Goal: Task Accomplishment & Management: Use online tool/utility

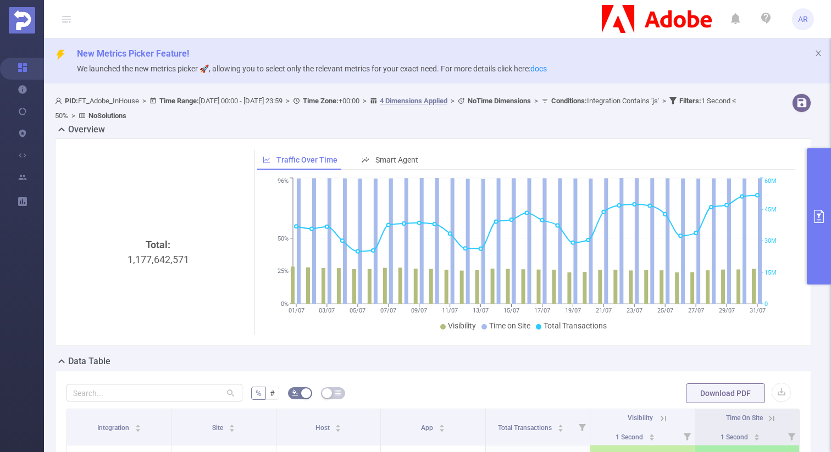
scroll to position [152, 0]
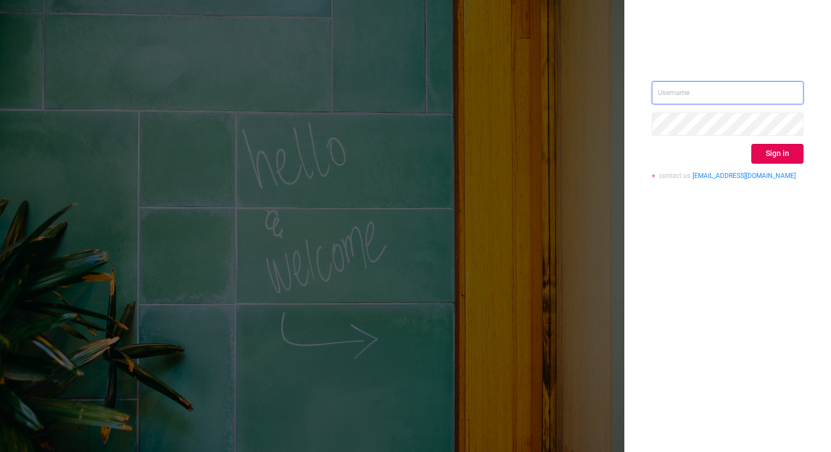
click at [687, 93] on input "text" at bounding box center [728, 92] width 152 height 23
type input "[PERSON_NAME][EMAIL_ADDRESS][DOMAIN_NAME]"
click at [784, 153] on button "Sign in" at bounding box center [778, 154] width 52 height 20
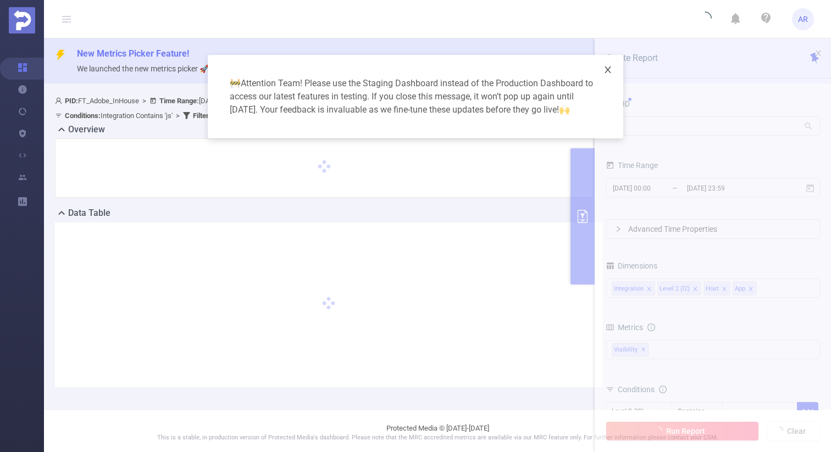
click at [611, 74] on icon "icon: close" at bounding box center [608, 69] width 9 height 9
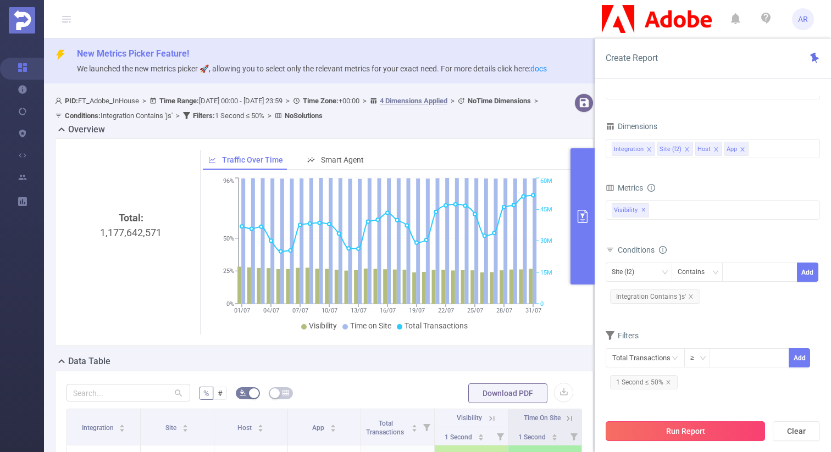
click at [651, 429] on button "Run Report" at bounding box center [685, 432] width 159 height 20
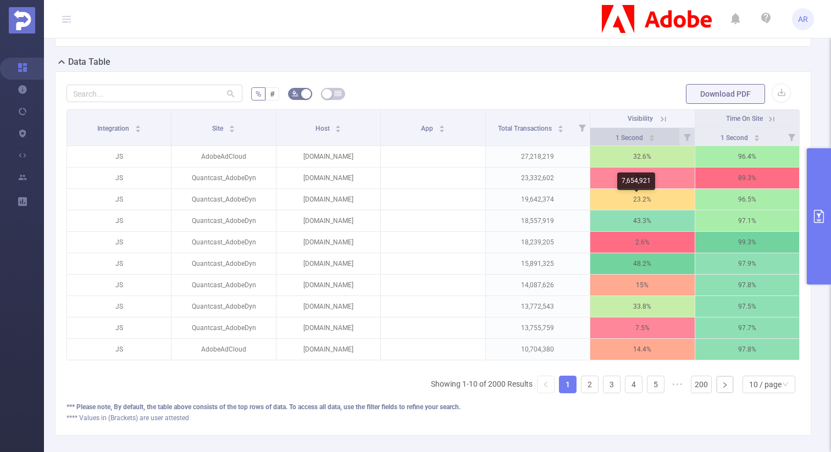
scroll to position [299, 0]
click at [773, 91] on button "button" at bounding box center [781, 93] width 19 height 19
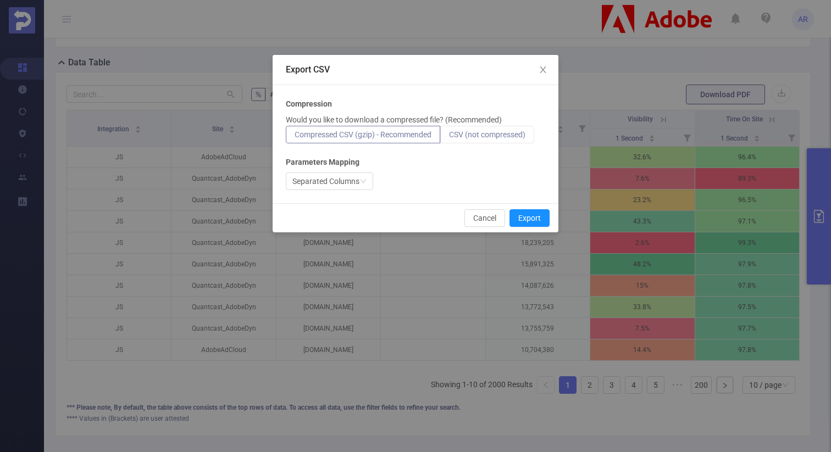
click at [484, 138] on span "CSV (not compressed)" at bounding box center [487, 134] width 76 height 9
click at [449, 137] on input "CSV (not compressed)" at bounding box center [449, 137] width 0 height 0
click at [531, 221] on button "Export" at bounding box center [530, 218] width 40 height 18
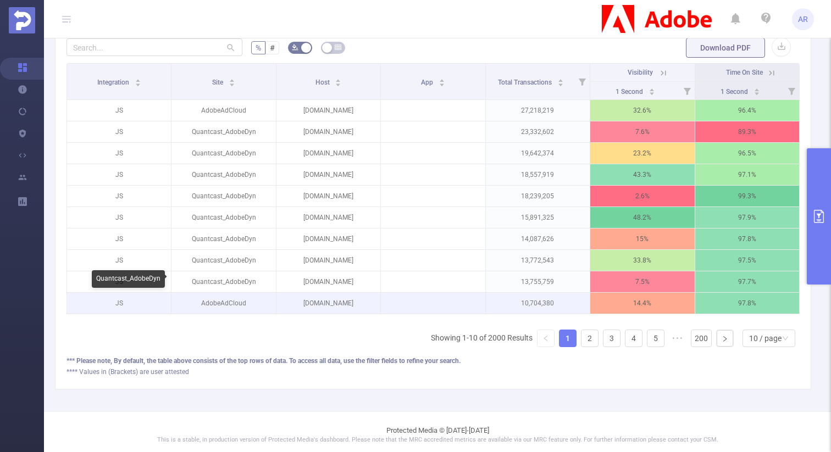
scroll to position [360, 0]
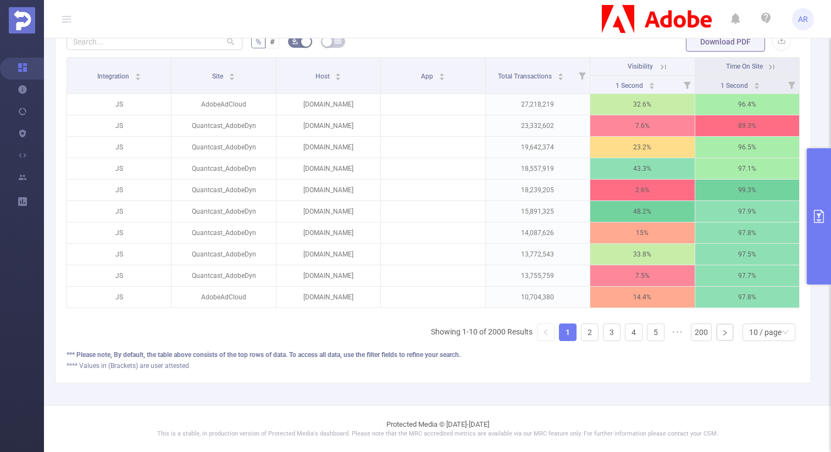
click at [813, 208] on button "primary" at bounding box center [819, 216] width 24 height 136
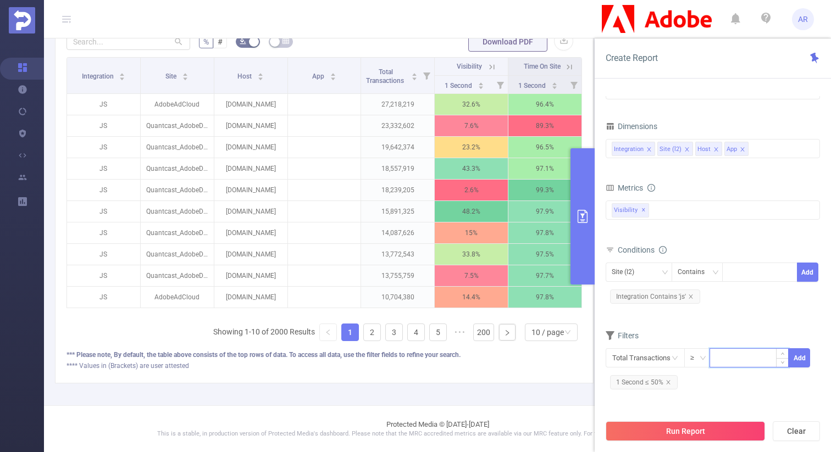
click at [732, 359] on input at bounding box center [749, 357] width 78 height 16
click at [741, 355] on input at bounding box center [749, 357] width 78 height 16
type input "5,000"
click at [803, 366] on button "Add" at bounding box center [799, 358] width 21 height 19
click at [710, 431] on button "Run Report" at bounding box center [685, 432] width 159 height 20
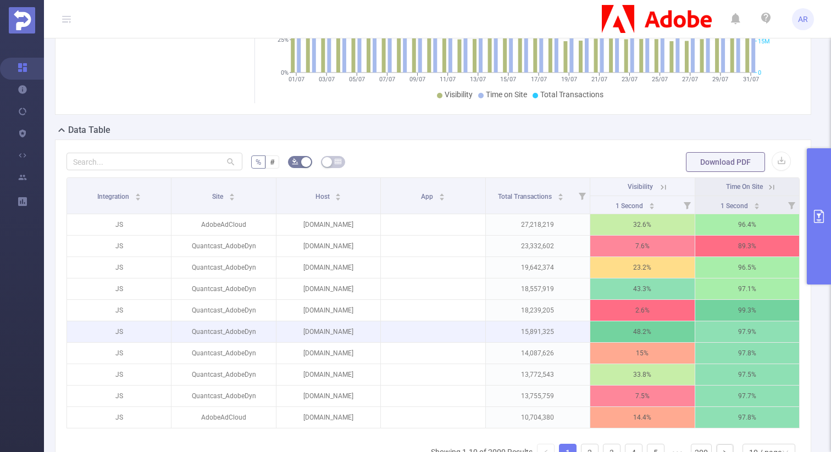
scroll to position [294, 0]
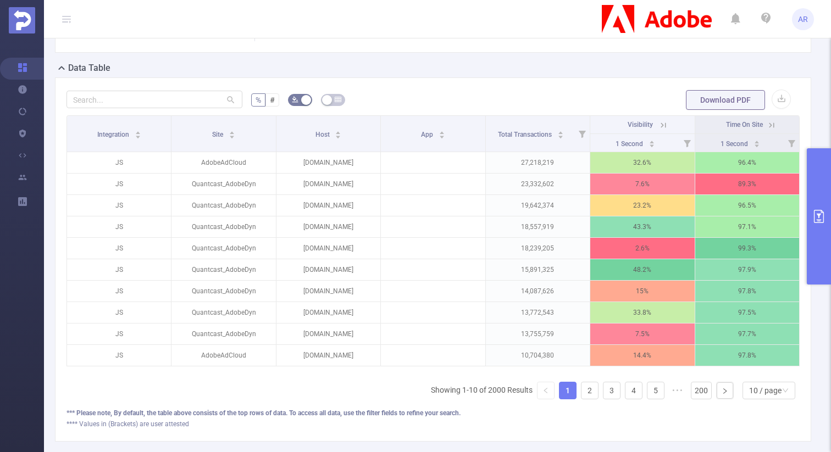
click at [821, 247] on button "primary" at bounding box center [819, 216] width 24 height 136
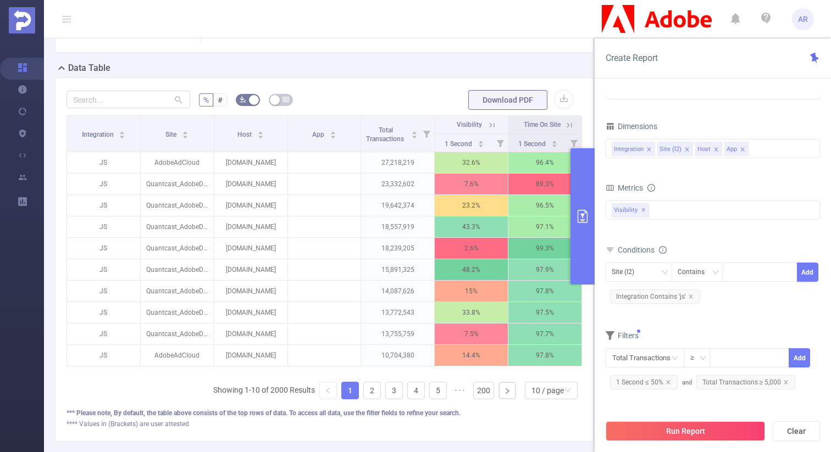
click at [522, 429] on div "**** Values in (Brackets) are user attested" at bounding box center [325, 425] width 516 height 10
click at [478, 397] on link "200" at bounding box center [484, 391] width 20 height 16
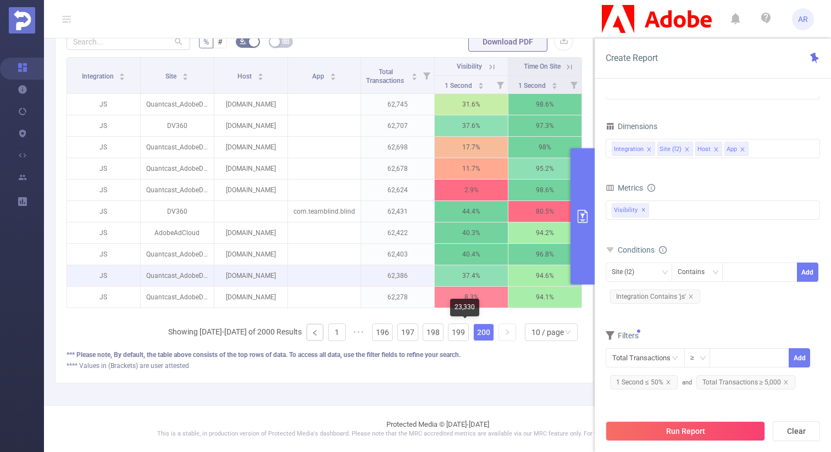
scroll to position [360, 0]
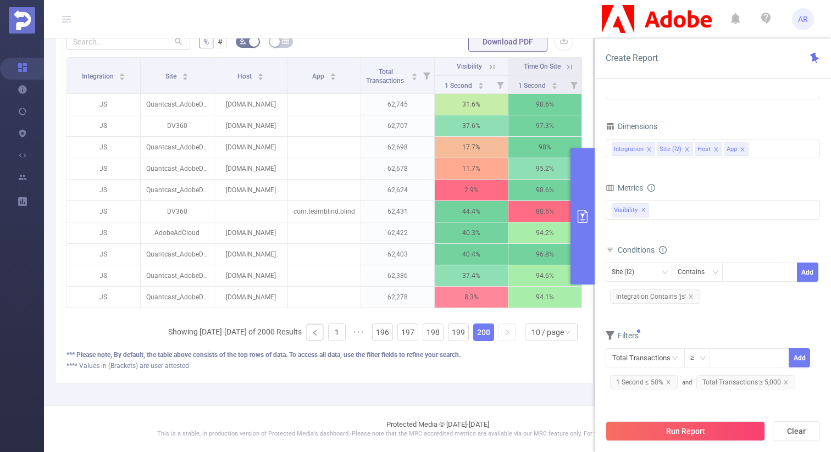
click at [481, 335] on link "200" at bounding box center [484, 332] width 20 height 16
click at [537, 332] on div "10 / page" at bounding box center [548, 332] width 32 height 16
click at [334, 333] on link "1" at bounding box center [337, 332] width 16 height 16
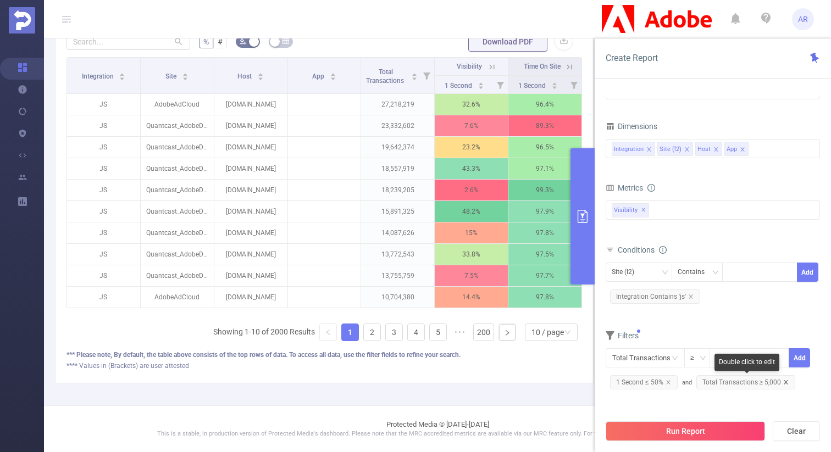
click at [783, 381] on icon "icon: close" at bounding box center [785, 382] width 5 height 5
click at [371, 331] on link "2" at bounding box center [372, 332] width 16 height 16
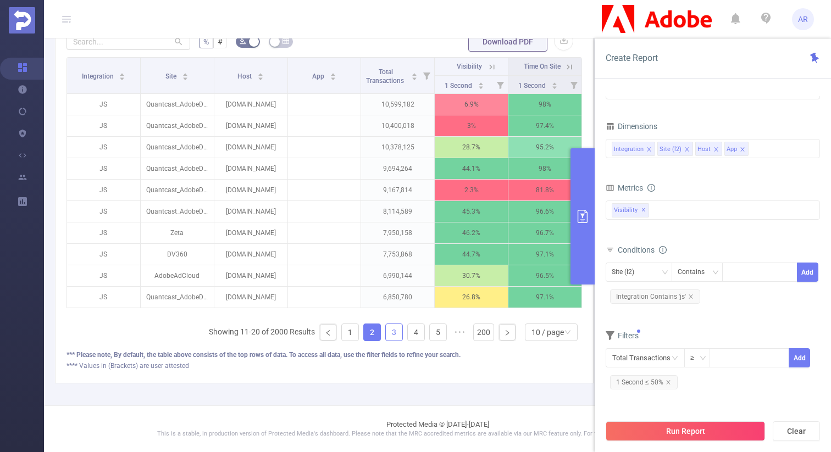
click at [389, 331] on link "3" at bounding box center [394, 332] width 16 height 16
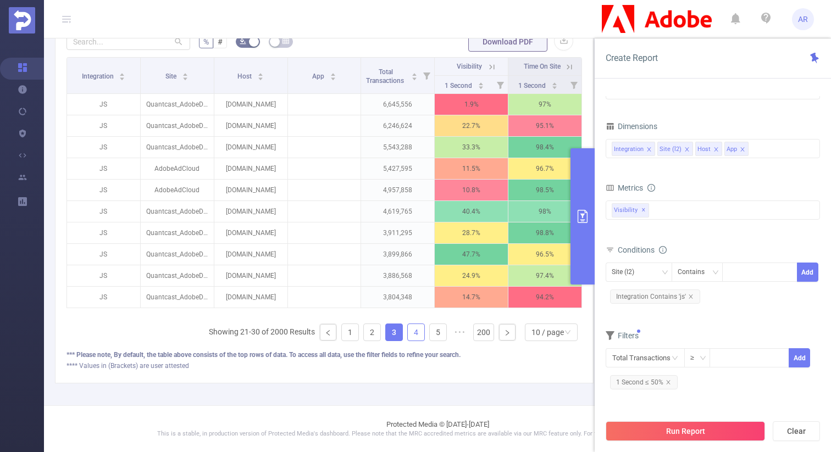
click at [408, 333] on link "4" at bounding box center [416, 332] width 16 height 16
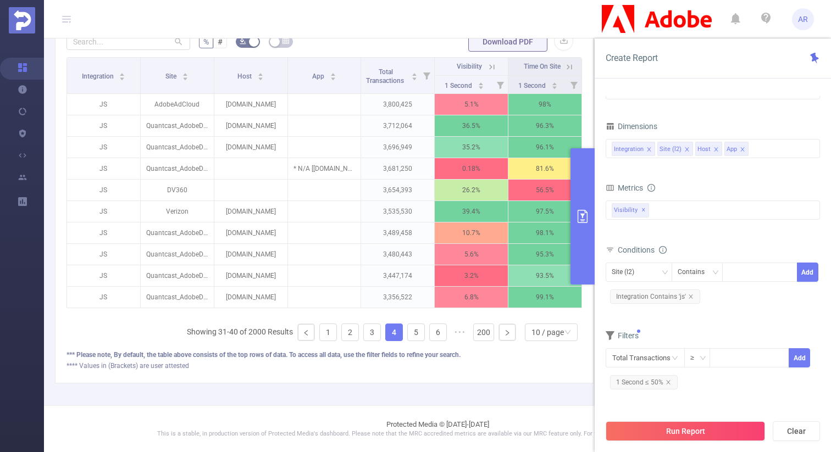
click at [726, 320] on form "Dimensions Integration Site (l2) Host App Metrics 1 Second 2 Seconds 5 Seconds …" at bounding box center [713, 260] width 214 height 282
click at [320, 333] on link "1" at bounding box center [328, 332] width 16 height 16
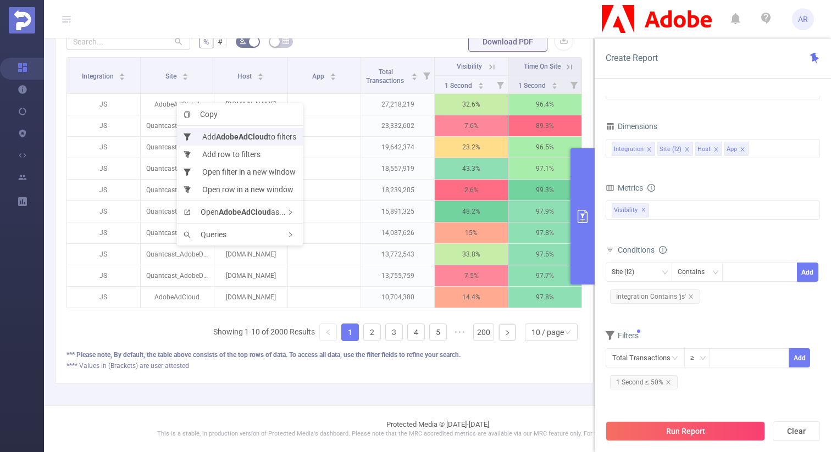
click at [213, 135] on li "Add AdobeAdCloud to filters" at bounding box center [240, 137] width 126 height 18
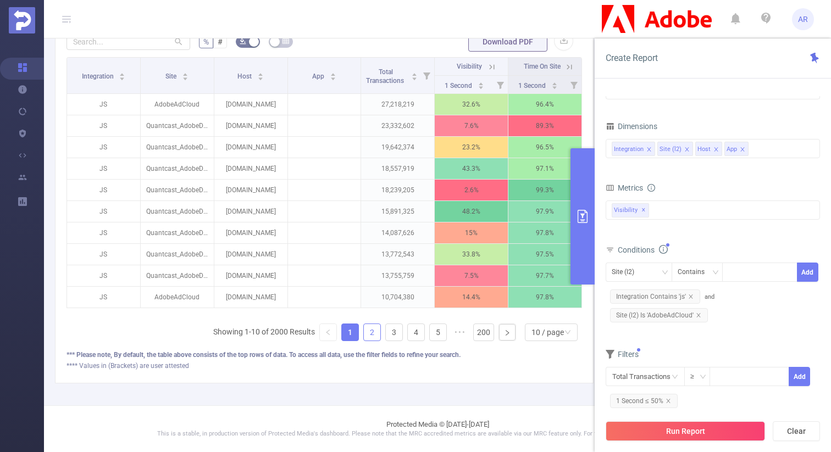
click at [364, 335] on link "2" at bounding box center [372, 332] width 16 height 16
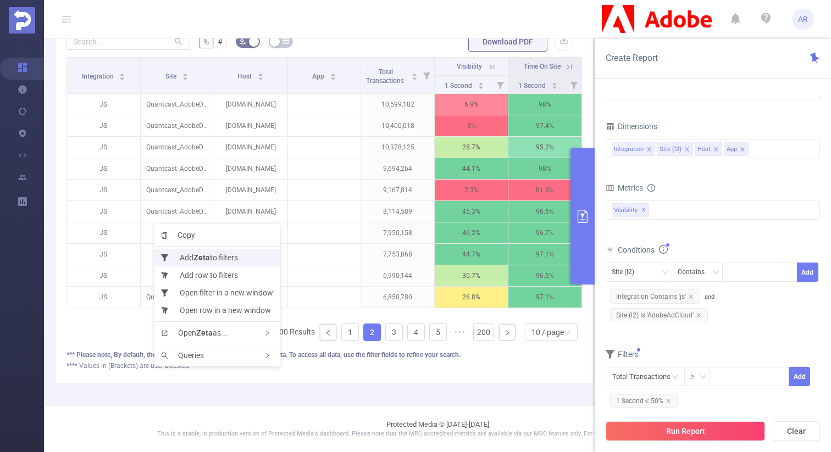
click at [194, 255] on li "Add Zeta to filters" at bounding box center [216, 258] width 125 height 18
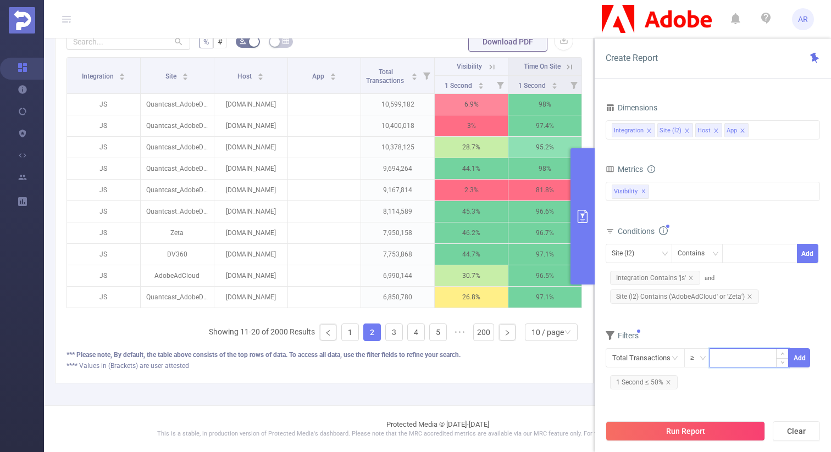
click at [736, 356] on input at bounding box center [749, 357] width 78 height 16
type input "10,000"
click at [811, 358] on span "Total Transactions ≥ 10,000 Add" at bounding box center [713, 358] width 214 height 19
click at [804, 359] on button "Add" at bounding box center [799, 358] width 21 height 19
click at [689, 434] on button "Run Report" at bounding box center [685, 432] width 159 height 20
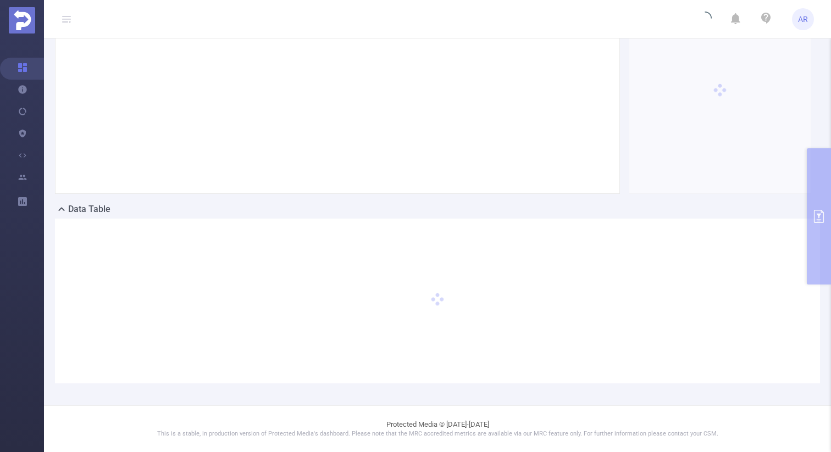
scroll to position [152, 0]
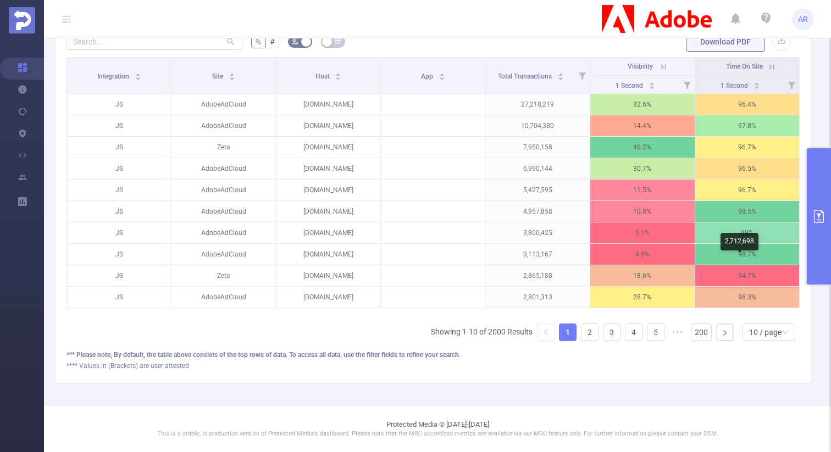
scroll to position [357, 0]
click at [693, 337] on link "200" at bounding box center [702, 332] width 20 height 16
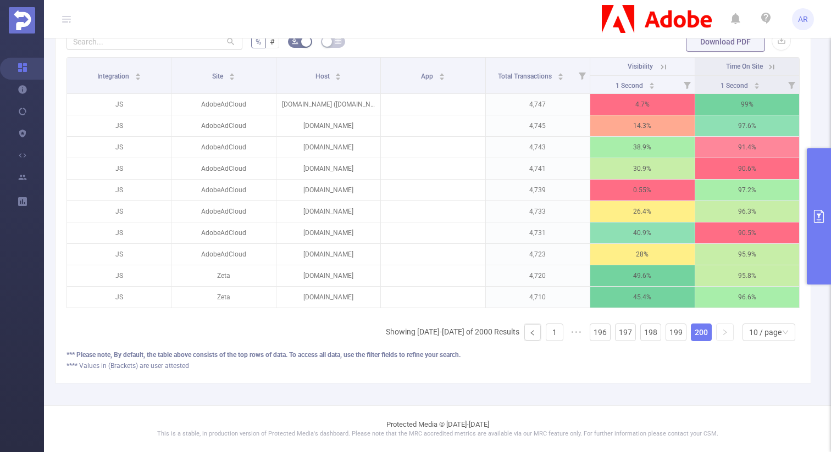
click at [818, 245] on button "primary" at bounding box center [819, 216] width 24 height 136
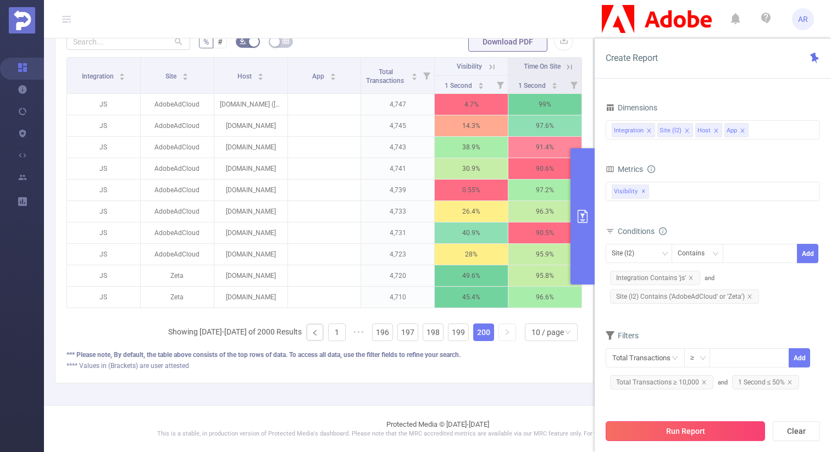
click at [661, 426] on button "Run Report" at bounding box center [685, 432] width 159 height 20
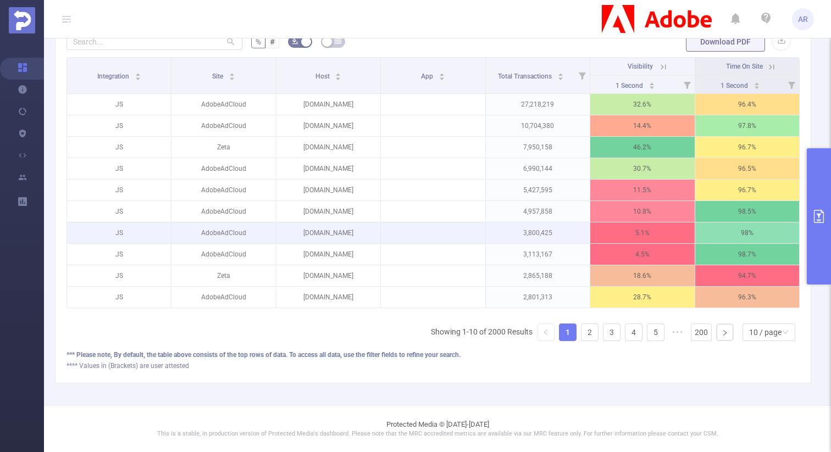
scroll to position [360, 0]
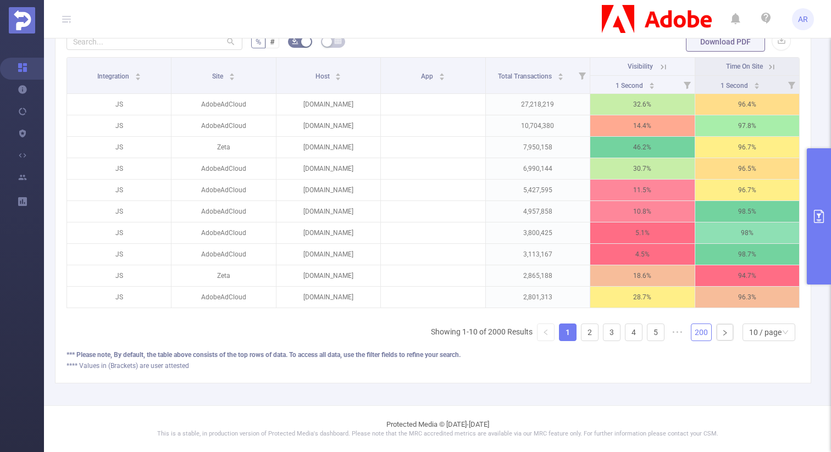
click at [700, 331] on link "200" at bounding box center [702, 332] width 20 height 16
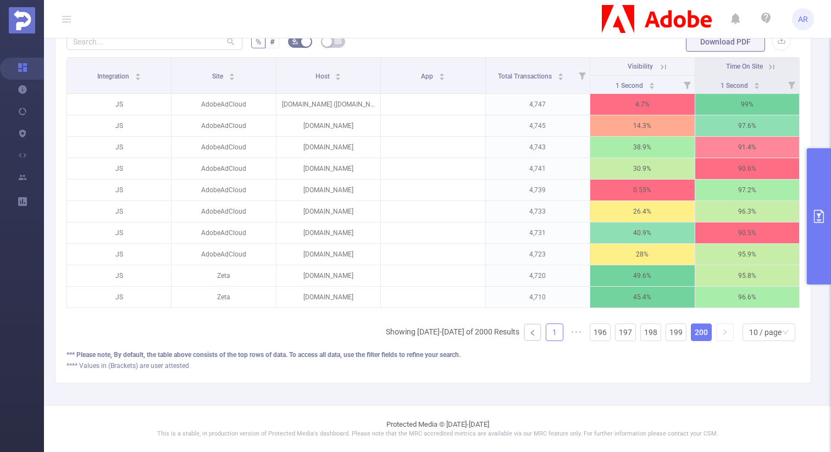
click at [547, 330] on link "1" at bounding box center [555, 332] width 16 height 16
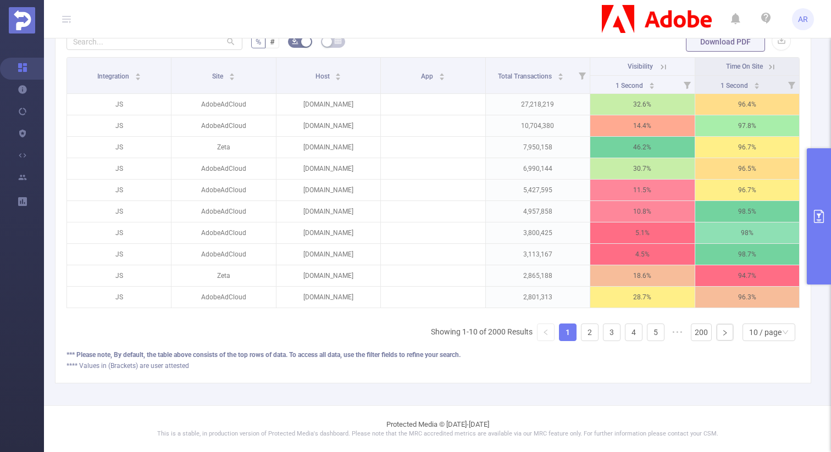
click at [823, 191] on button "primary" at bounding box center [819, 216] width 24 height 136
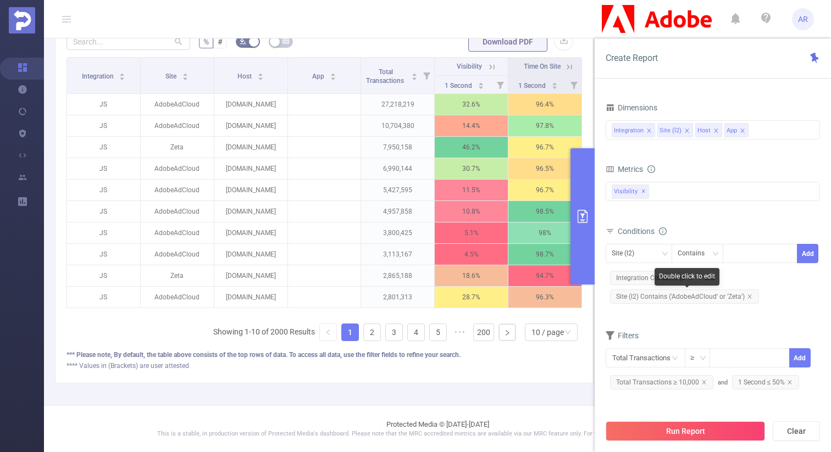
click at [736, 296] on span "Site (l2) Contains ('AdobeAdCloud' or 'Zeta')" at bounding box center [684, 297] width 149 height 14
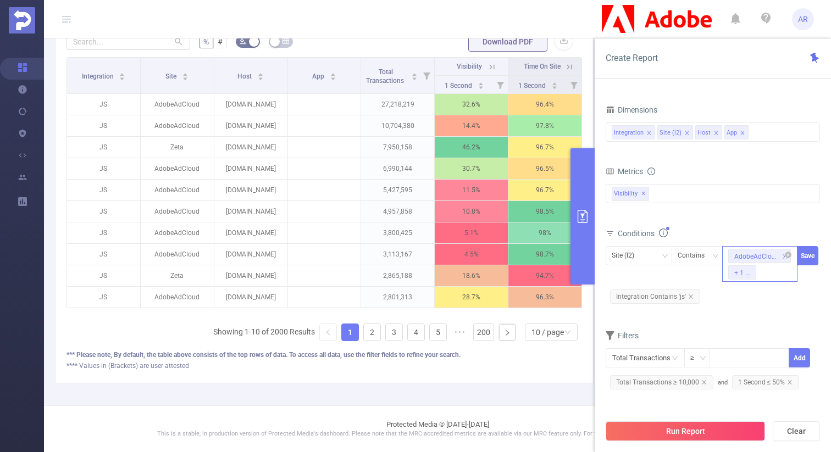
click at [748, 271] on li "+ 1 ..." at bounding box center [742, 273] width 28 height 14
click at [774, 298] on li "Zeta" at bounding box center [760, 295] width 76 height 18
click at [810, 258] on button "Save" at bounding box center [807, 255] width 21 height 19
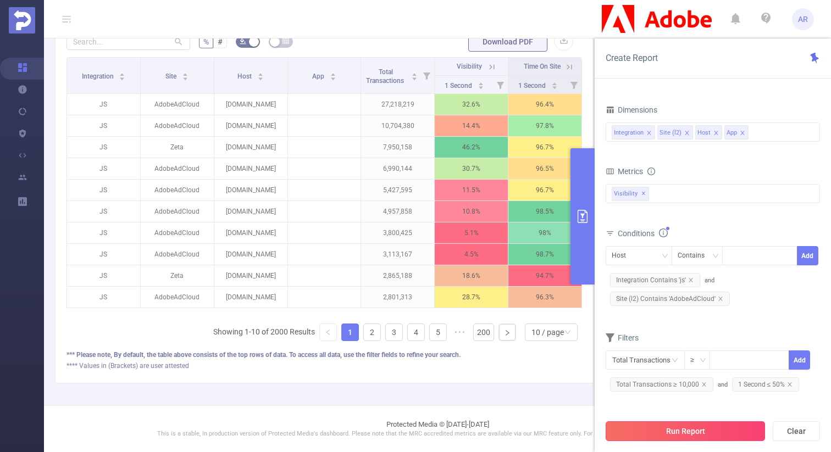
click at [661, 433] on button "Run Report" at bounding box center [685, 432] width 159 height 20
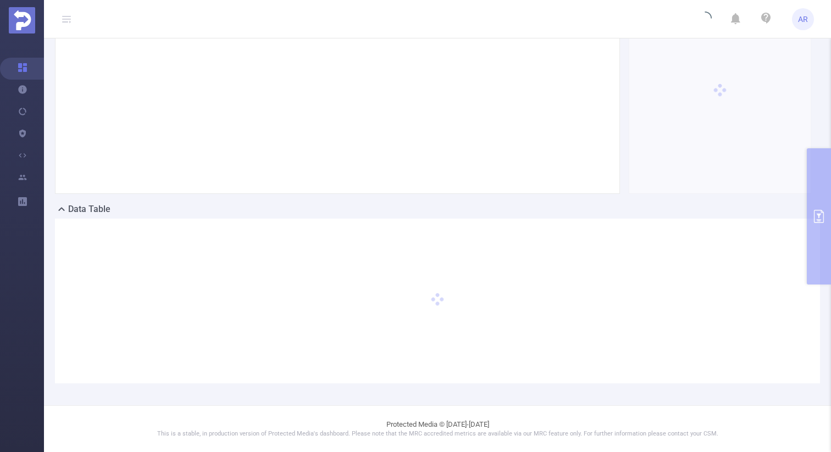
scroll to position [3, 0]
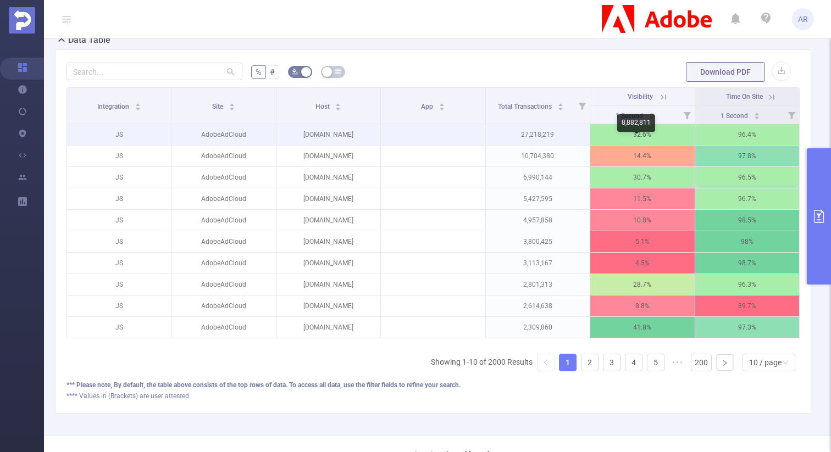
scroll to position [313, 0]
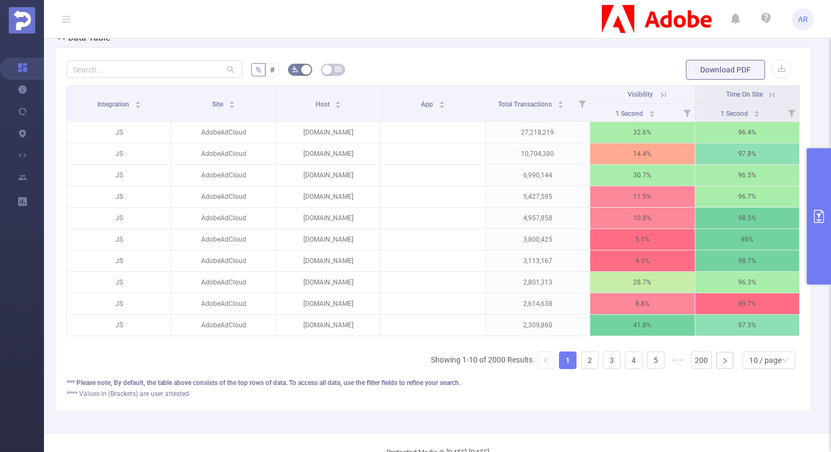
click at [811, 209] on button "primary" at bounding box center [819, 216] width 24 height 136
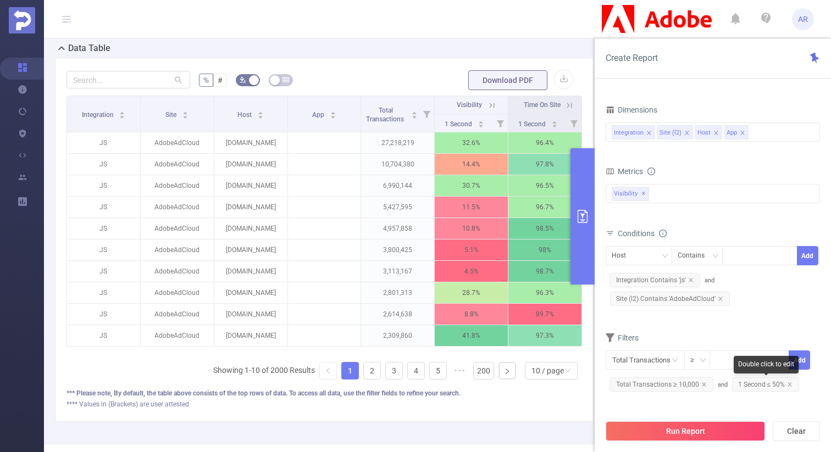
click at [748, 387] on span "1 Second ≤ 50%" at bounding box center [766, 385] width 68 height 14
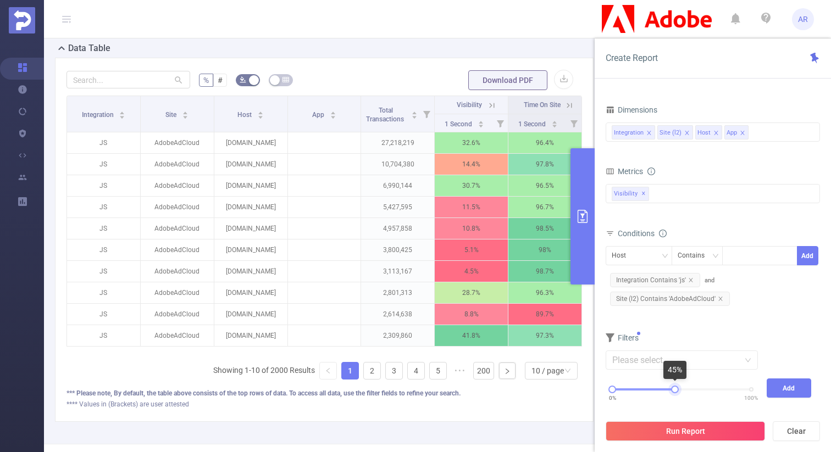
drag, startPoint x: 748, startPoint y: 388, endPoint x: 671, endPoint y: 394, distance: 76.7
click at [671, 394] on div "0% 100%" at bounding box center [681, 394] width 161 height 30
click at [799, 390] on button "Add" at bounding box center [789, 388] width 45 height 19
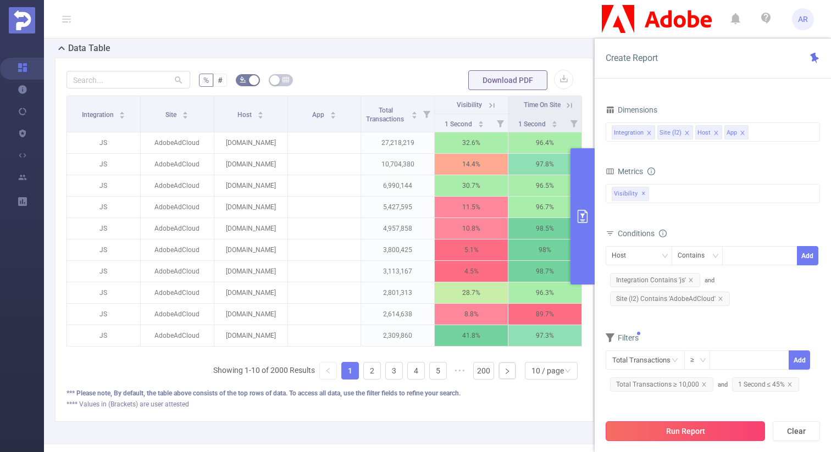
click at [702, 435] on button "Run Report" at bounding box center [685, 432] width 159 height 20
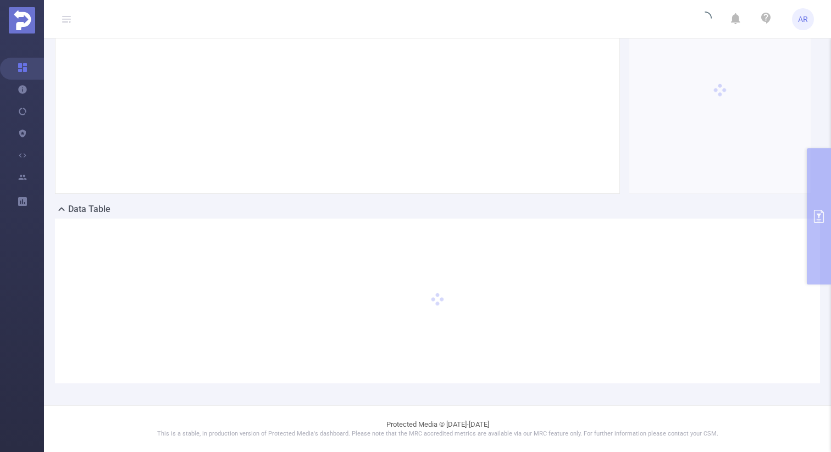
scroll to position [152, 0]
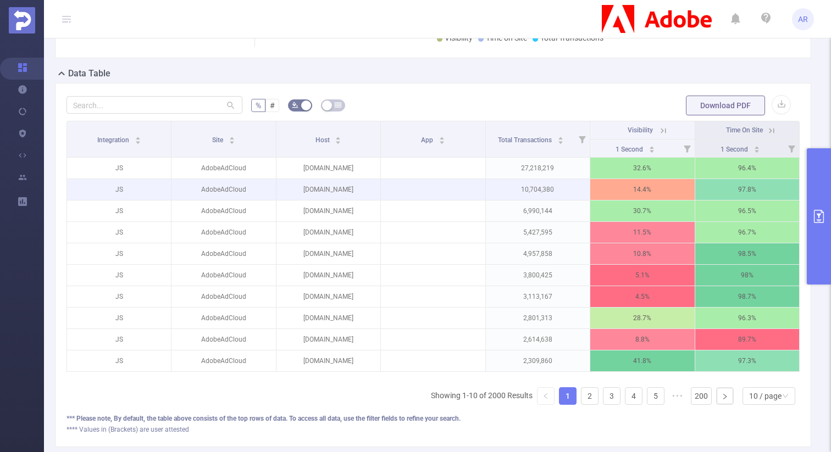
scroll to position [302, 0]
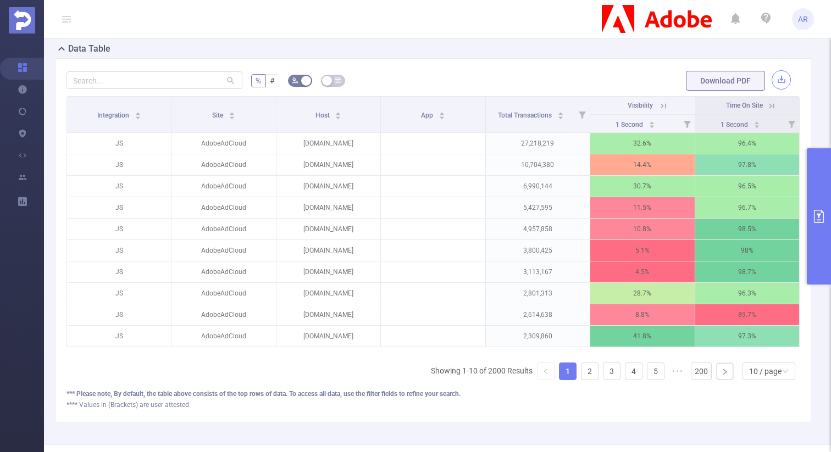
click at [772, 90] on button "button" at bounding box center [781, 79] width 19 height 19
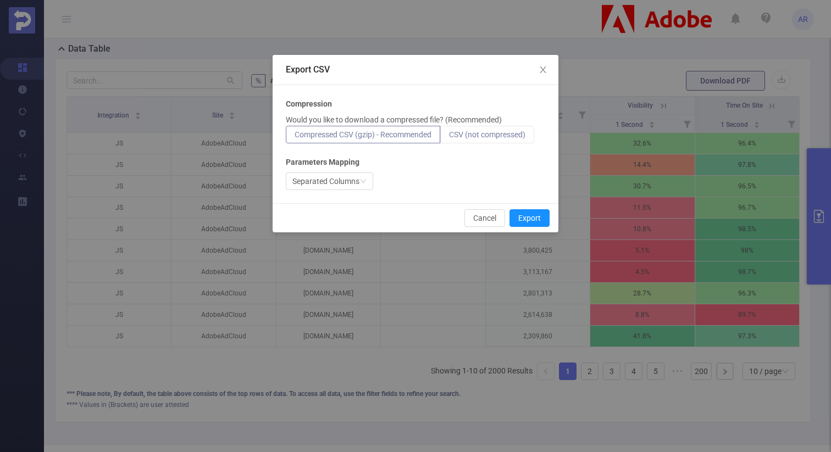
click at [484, 127] on label "CSV (not compressed)" at bounding box center [487, 135] width 94 height 18
click at [449, 137] on input "CSV (not compressed)" at bounding box center [449, 137] width 0 height 0
click at [479, 131] on span "CSV (not compressed)" at bounding box center [487, 134] width 76 height 9
click at [449, 137] on input "CSV (not compressed)" at bounding box center [449, 137] width 0 height 0
click at [525, 218] on button "Export" at bounding box center [530, 218] width 40 height 18
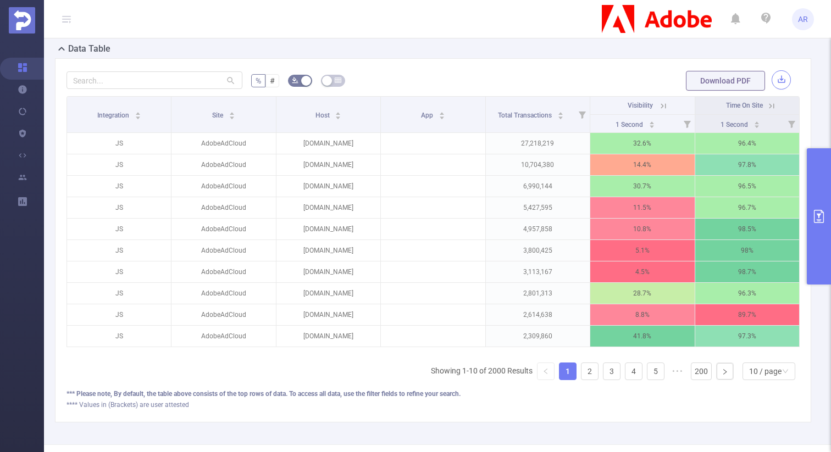
click at [772, 90] on button "button" at bounding box center [781, 79] width 19 height 19
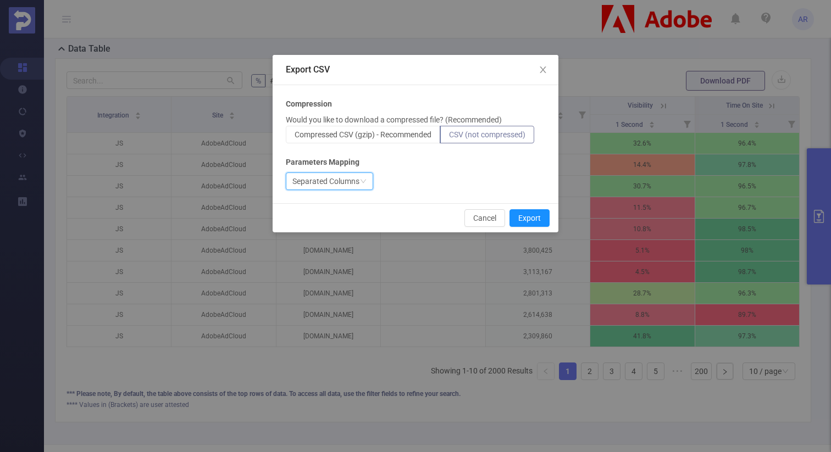
click at [344, 181] on div "Separated Columns" at bounding box center [325, 181] width 67 height 16
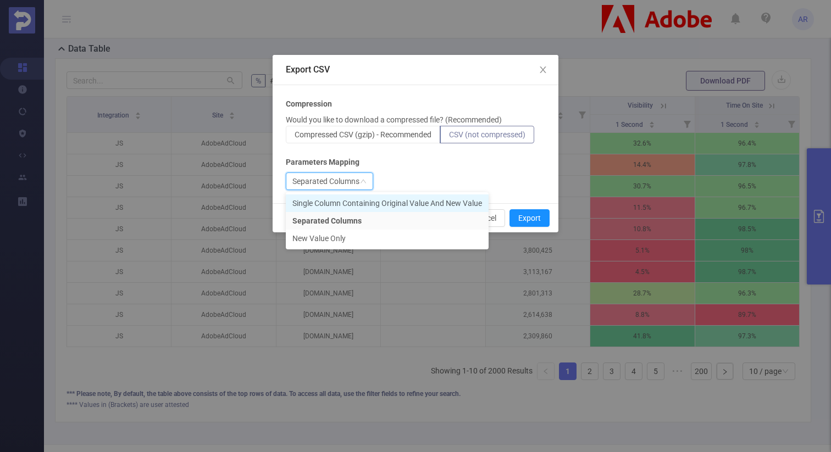
click at [345, 197] on li "Single Column Containing Original Value And New Value" at bounding box center [387, 204] width 203 height 18
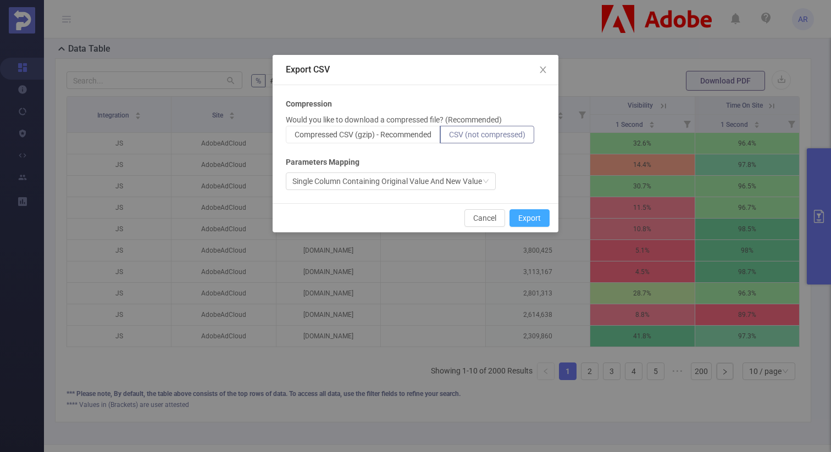
click at [540, 219] on button "Export" at bounding box center [530, 218] width 40 height 18
